Goal: Navigation & Orientation: Find specific page/section

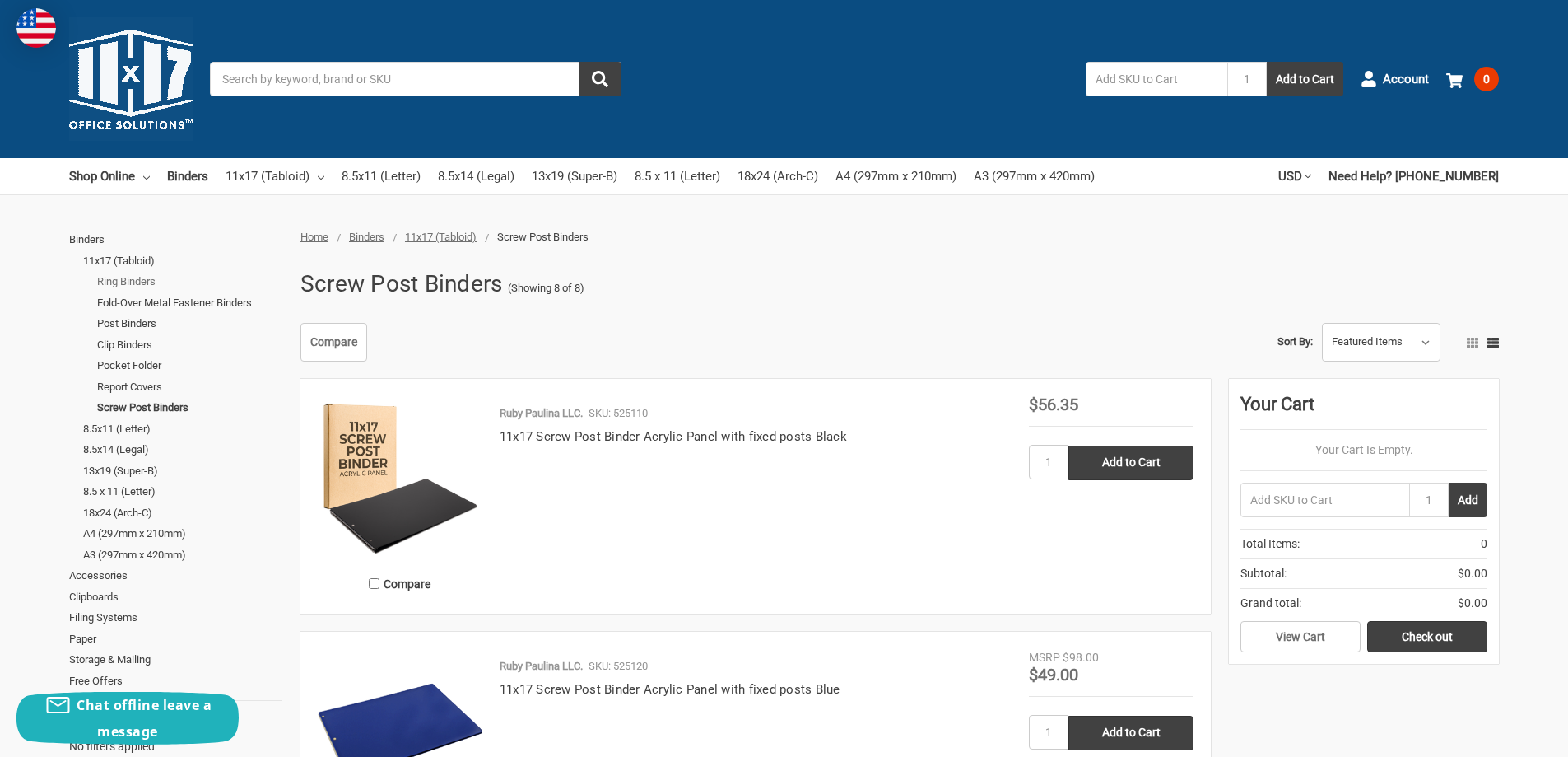
click at [139, 282] on link "Ring Binders" at bounding box center [190, 282] width 185 height 22
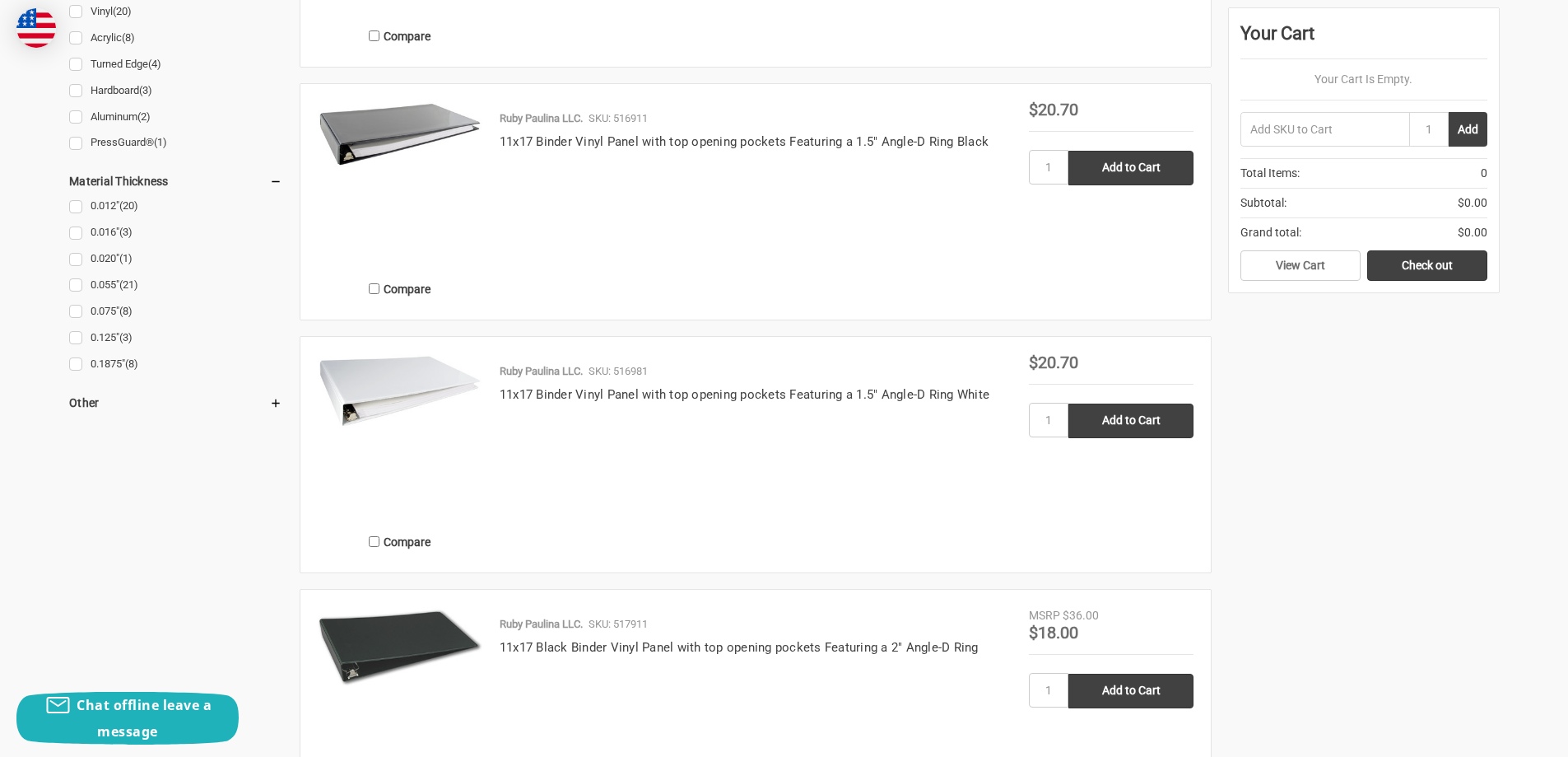
scroll to position [1730, 0]
